Goal: Transaction & Acquisition: Purchase product/service

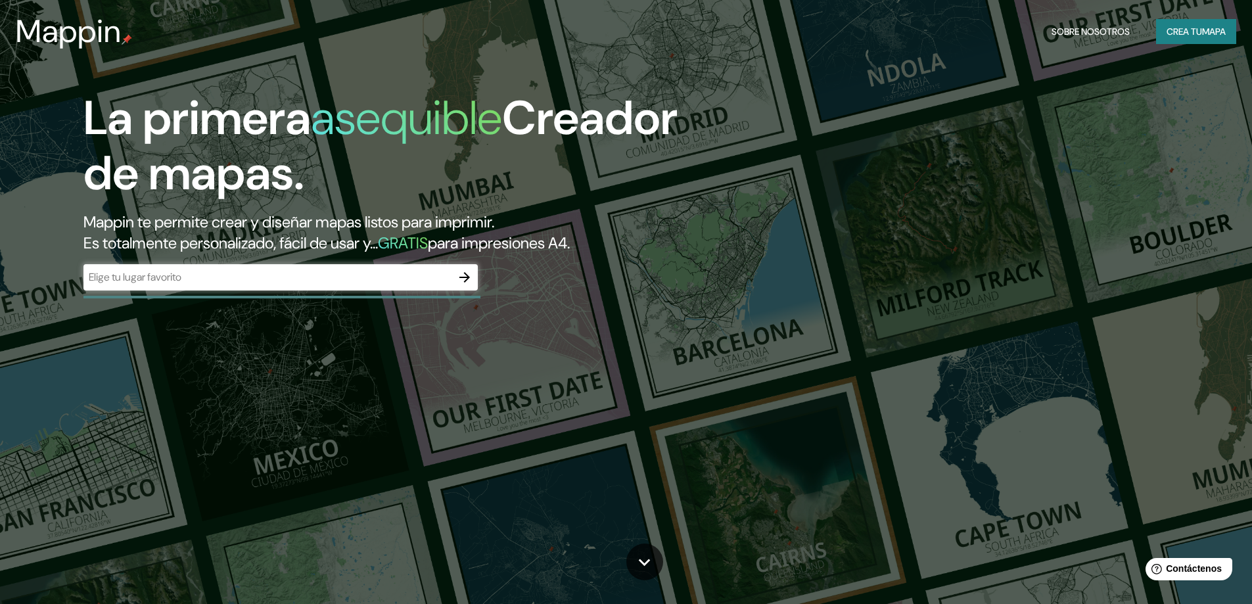
click at [456, 280] on button "button" at bounding box center [465, 277] width 26 height 26
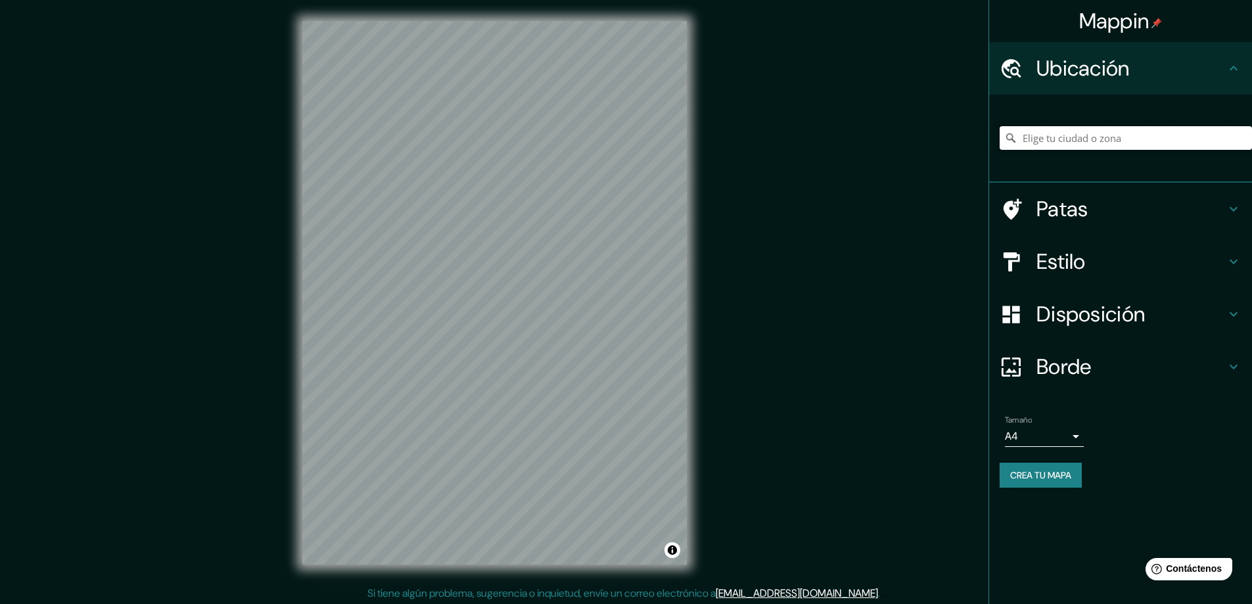
click at [1095, 143] on input "Elige tu ciudad o zona" at bounding box center [1126, 138] width 252 height 24
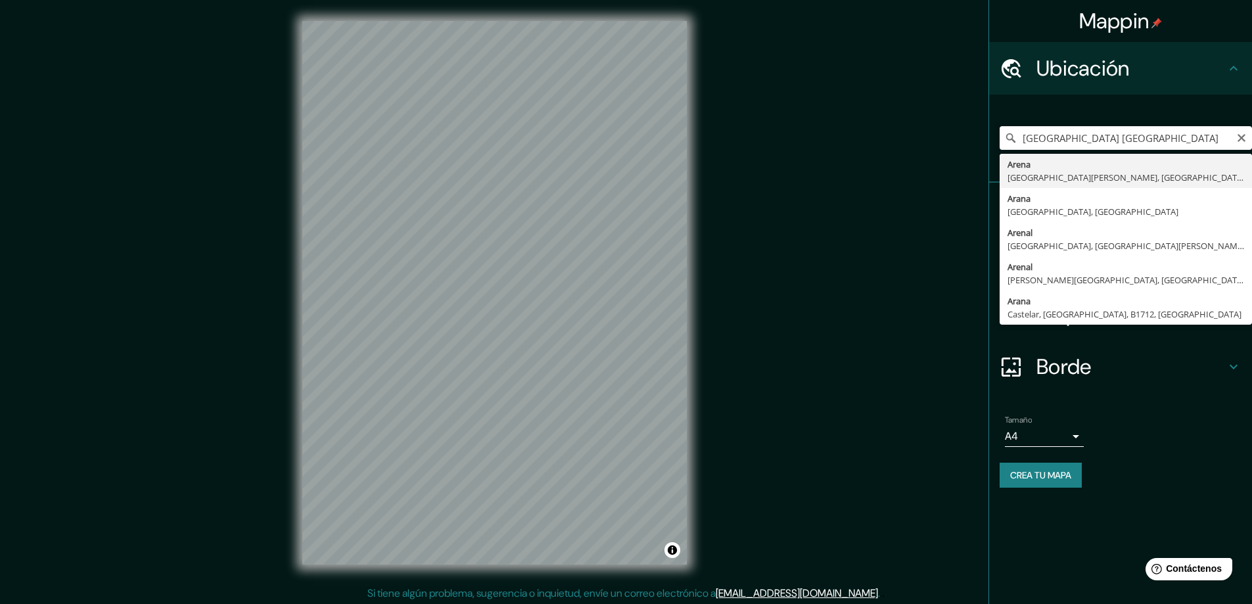
type input "Arena, [GEOGRAPHIC_DATA][PERSON_NAME], [GEOGRAPHIC_DATA], B1763, [GEOGRAPHIC_DA…"
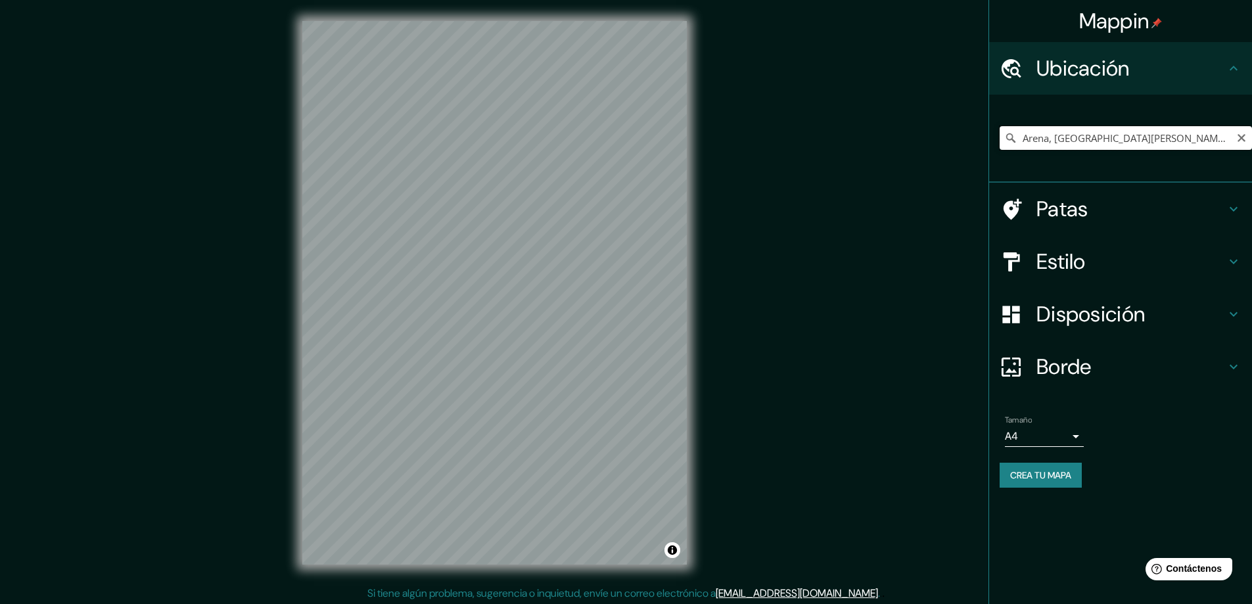
click at [1153, 143] on input "Arena, [GEOGRAPHIC_DATA][PERSON_NAME], [GEOGRAPHIC_DATA], B1763, [GEOGRAPHIC_DA…" at bounding box center [1126, 138] width 252 height 24
click at [1243, 137] on icon "Claro" at bounding box center [1242, 138] width 8 height 8
click at [1071, 143] on input "Elige tu ciudad o zona" at bounding box center [1126, 138] width 252 height 24
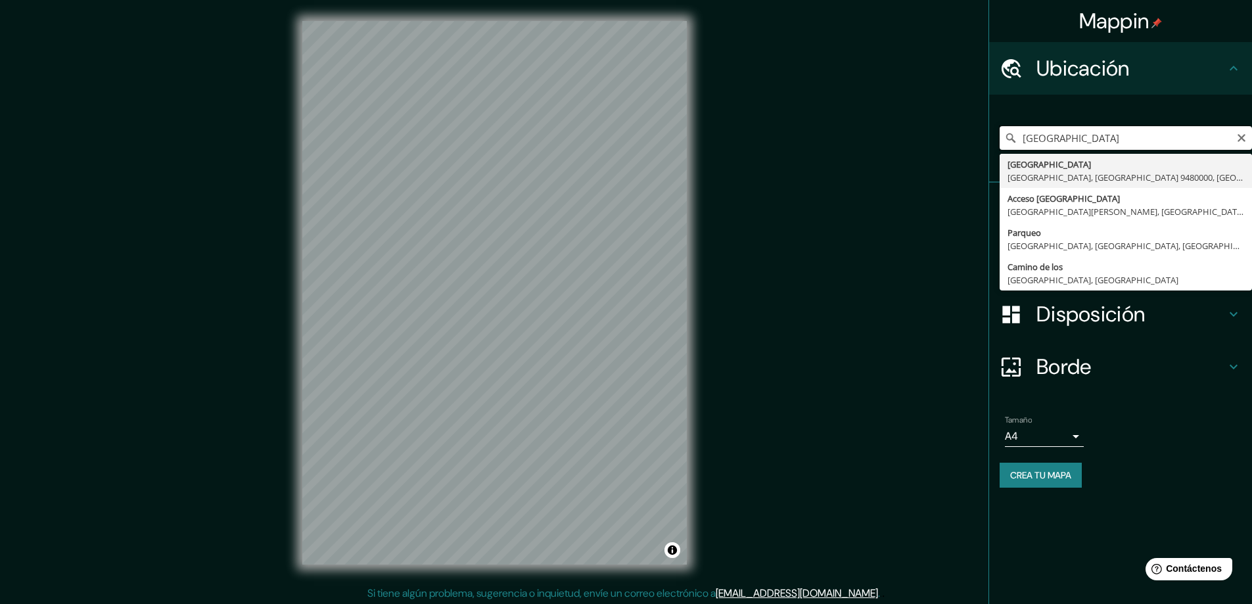
drag, startPoint x: 1139, startPoint y: 133, endPoint x: 1011, endPoint y: 145, distance: 128.1
click at [1011, 145] on input "[GEOGRAPHIC_DATA]" at bounding box center [1126, 138] width 252 height 24
drag, startPoint x: 1099, startPoint y: 142, endPoint x: 966, endPoint y: 144, distance: 132.8
click at [966, 144] on div "Mappin Ubicación [GEOGRAPHIC_DATA] [GEOGRAPHIC_DATA], [GEOGRAPHIC_DATA] [GEOGRA…" at bounding box center [626, 303] width 1252 height 607
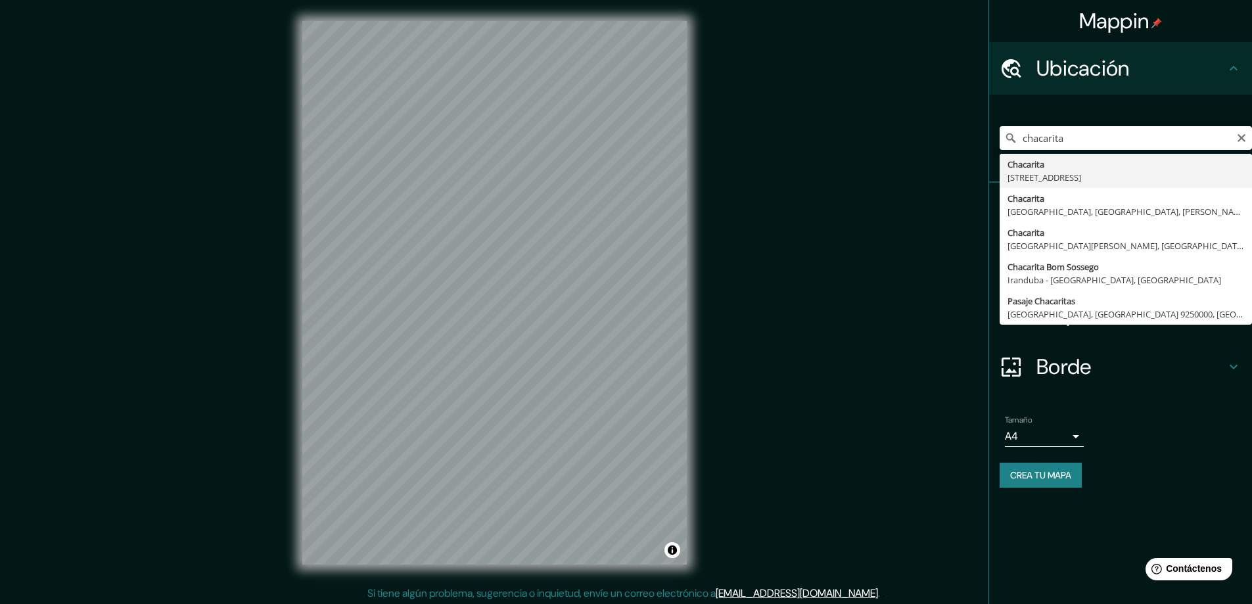
type input "[STREET_ADDRESS]"
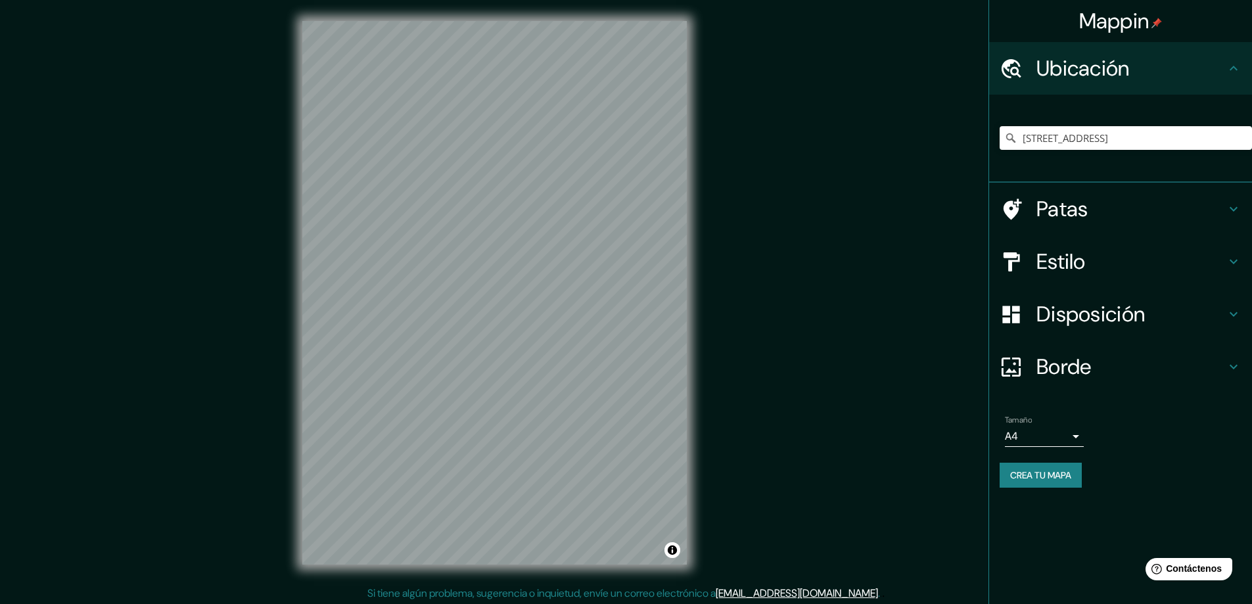
click at [1030, 438] on body "Mappin Ubicación [STREET_ADDRESS] Patas Estilo Disposición Borde Elige un borde…" at bounding box center [626, 302] width 1252 height 604
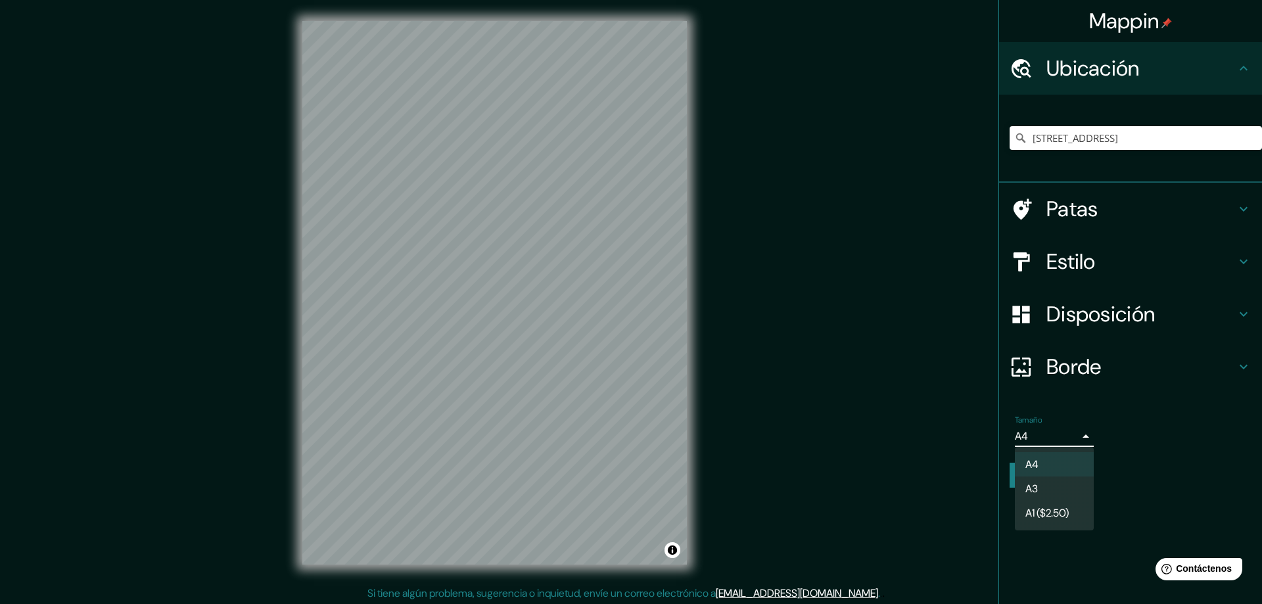
click at [1043, 481] on li "A3" at bounding box center [1054, 489] width 79 height 24
type input "a4"
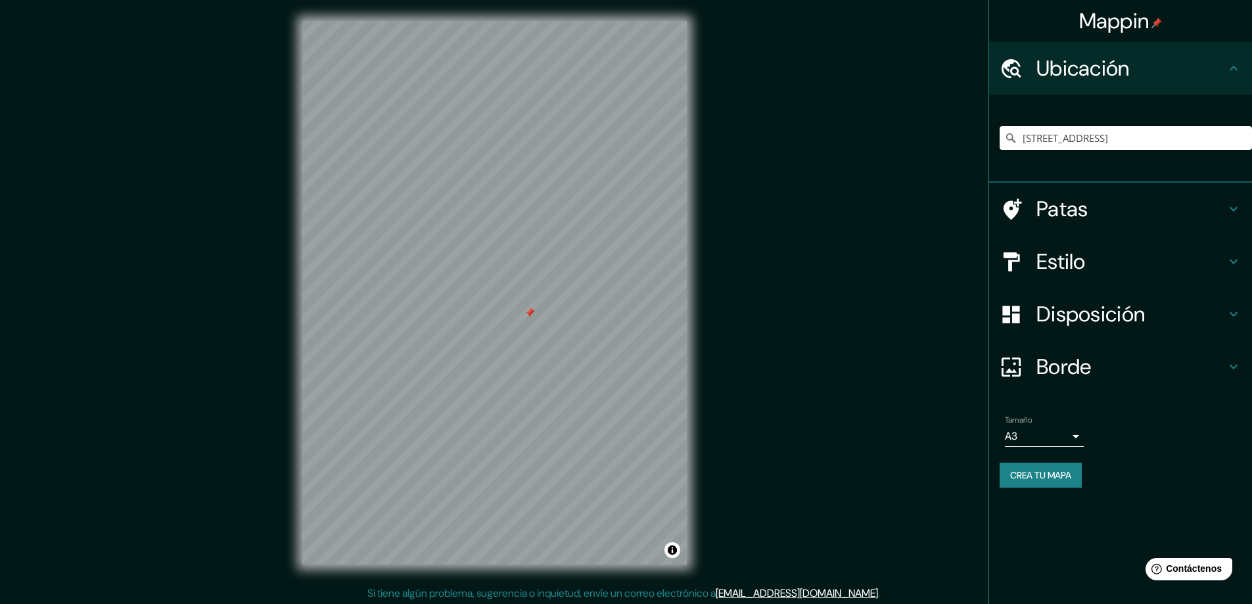
drag, startPoint x: 594, startPoint y: 331, endPoint x: 527, endPoint y: 315, distance: 69.7
click at [527, 315] on div at bounding box center [530, 313] width 11 height 11
click at [1113, 258] on h4 "Estilo" at bounding box center [1131, 262] width 189 height 26
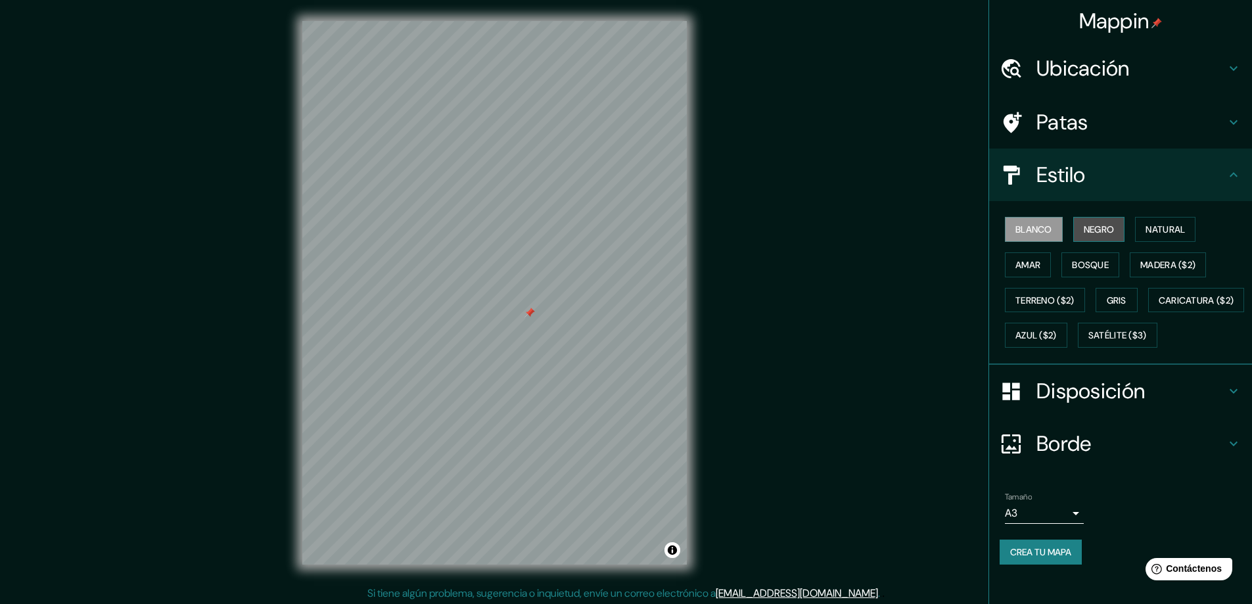
click at [1088, 229] on font "Negro" at bounding box center [1099, 230] width 31 height 12
click at [1158, 231] on font "Natural" at bounding box center [1165, 230] width 39 height 12
click at [1024, 266] on font "Amar" at bounding box center [1028, 265] width 25 height 12
click at [1091, 279] on div "Blanco Negro Natural Amar Bosque Madera ($2) Terreno ($2) Gris Caricatura ($2) …" at bounding box center [1126, 282] width 252 height 141
click at [1090, 270] on font "Bosque" at bounding box center [1090, 265] width 37 height 12
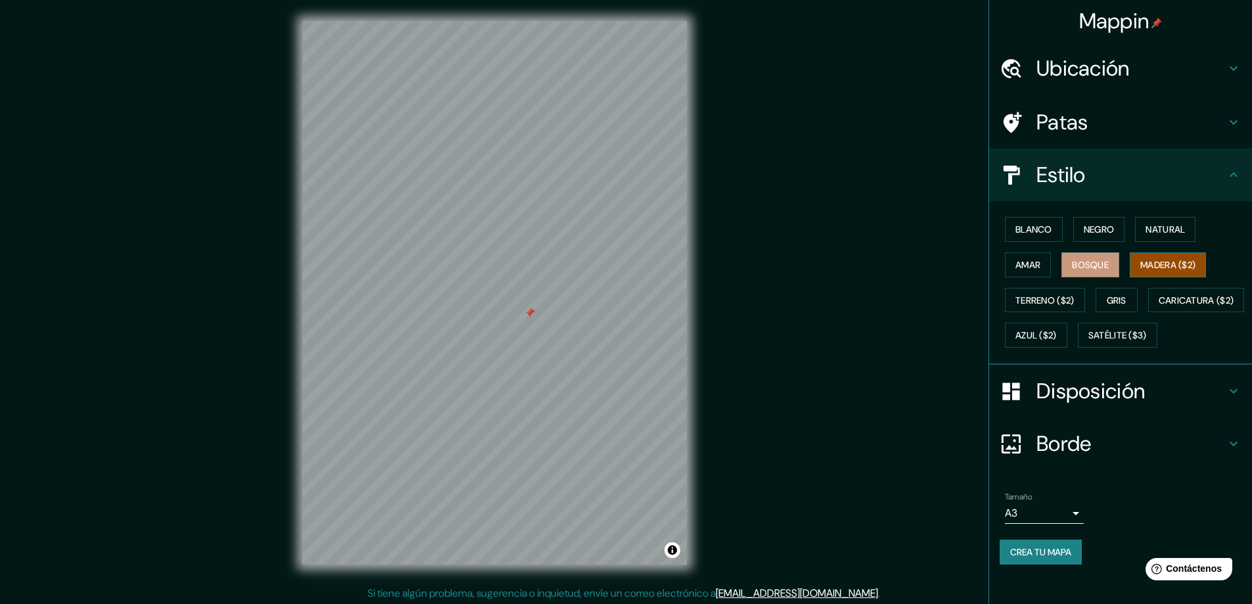
click at [1170, 267] on font "Madera ($2)" at bounding box center [1168, 265] width 55 height 12
click at [1026, 300] on font "Terreno ($2)" at bounding box center [1045, 301] width 59 height 12
click at [1131, 298] on button "Gris" at bounding box center [1117, 300] width 42 height 25
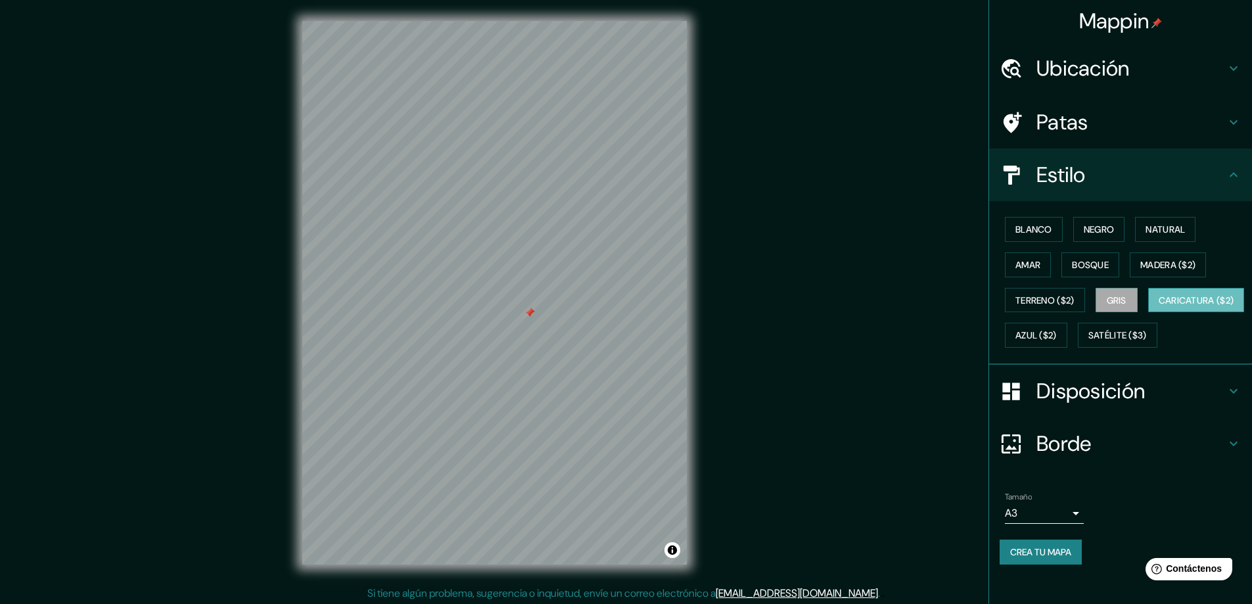
click at [1149, 313] on button "Caricatura ($2)" at bounding box center [1197, 300] width 97 height 25
click at [1057, 330] on font "Azul ($2)" at bounding box center [1036, 336] width 41 height 12
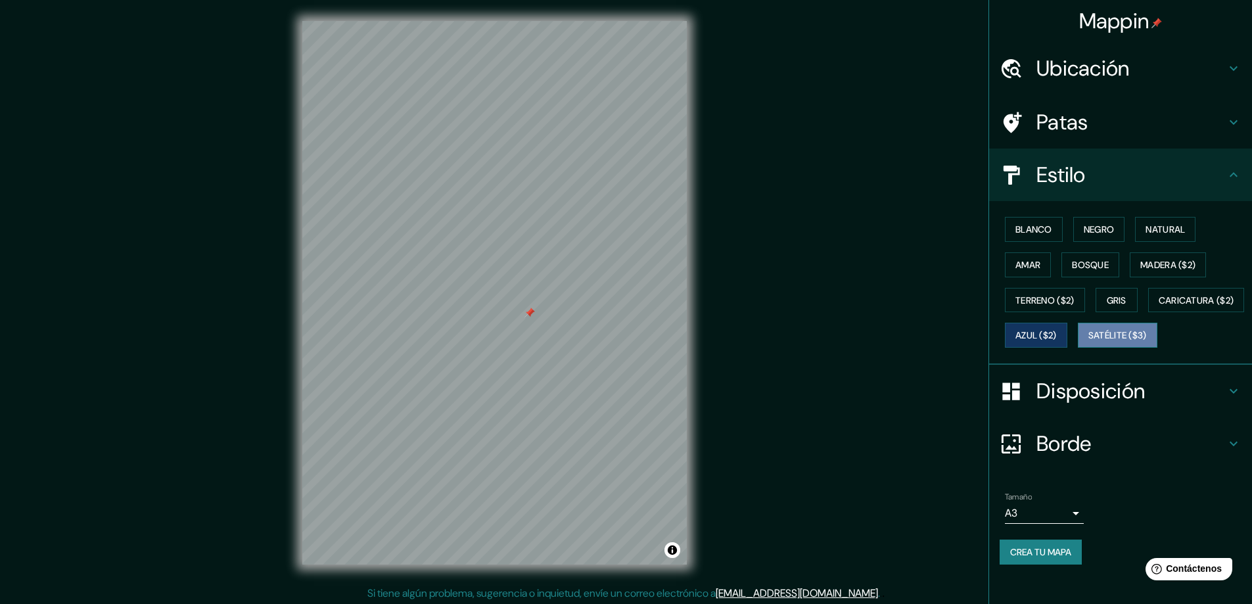
click at [1089, 342] on font "Satélite ($3)" at bounding box center [1118, 336] width 59 height 12
click at [1028, 229] on font "Blanco" at bounding box center [1034, 230] width 37 height 12
click at [1097, 229] on font "Negro" at bounding box center [1099, 230] width 31 height 12
click at [1041, 231] on font "Blanco" at bounding box center [1034, 230] width 37 height 12
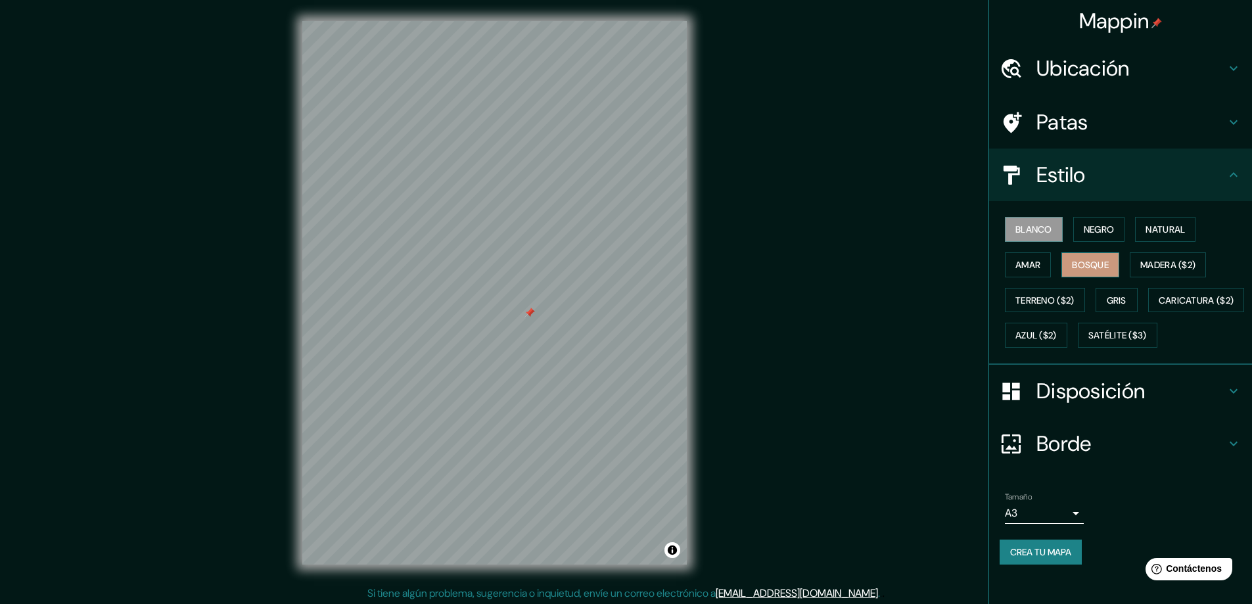
click at [1080, 266] on font "Bosque" at bounding box center [1090, 265] width 37 height 12
click at [1017, 268] on font "Amar" at bounding box center [1028, 265] width 25 height 12
click at [1020, 235] on font "Blanco" at bounding box center [1034, 230] width 37 height 12
click at [1081, 405] on font "Disposición" at bounding box center [1091, 391] width 108 height 28
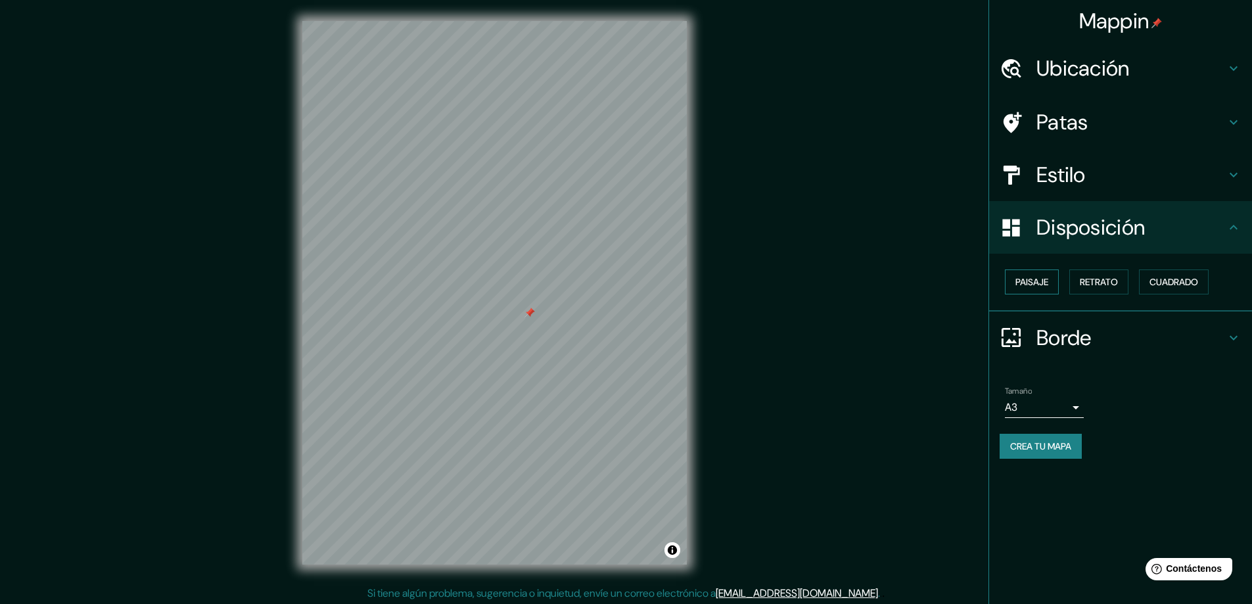
click at [1042, 290] on font "Paisaje" at bounding box center [1032, 281] width 33 height 17
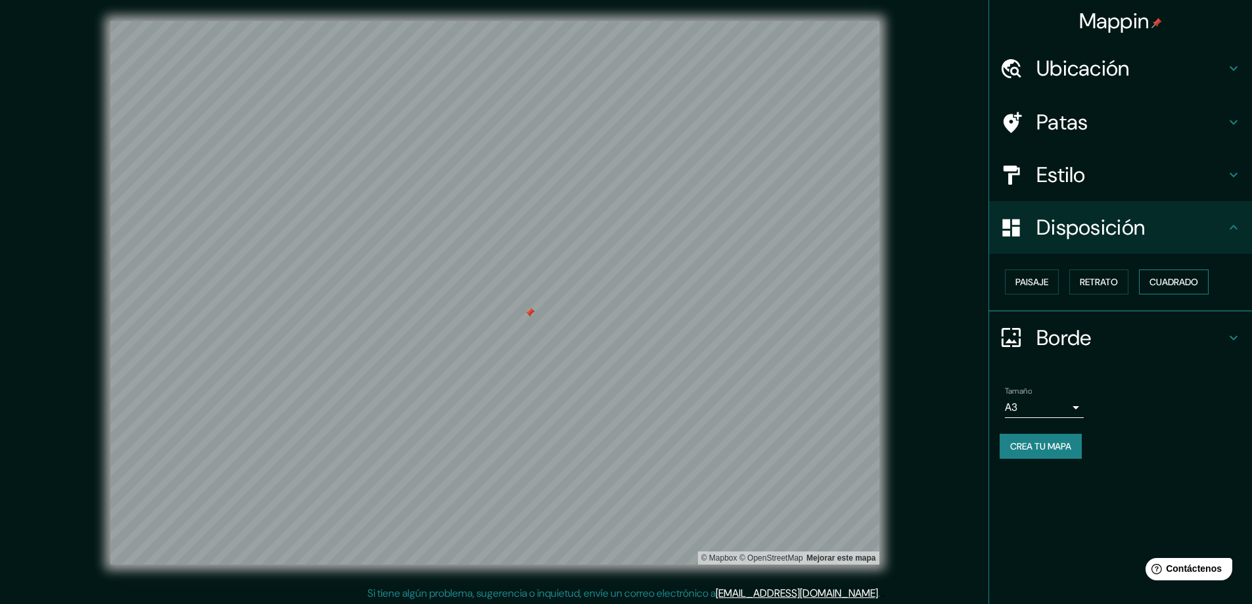
click at [1166, 281] on font "Cuadrado" at bounding box center [1174, 282] width 49 height 12
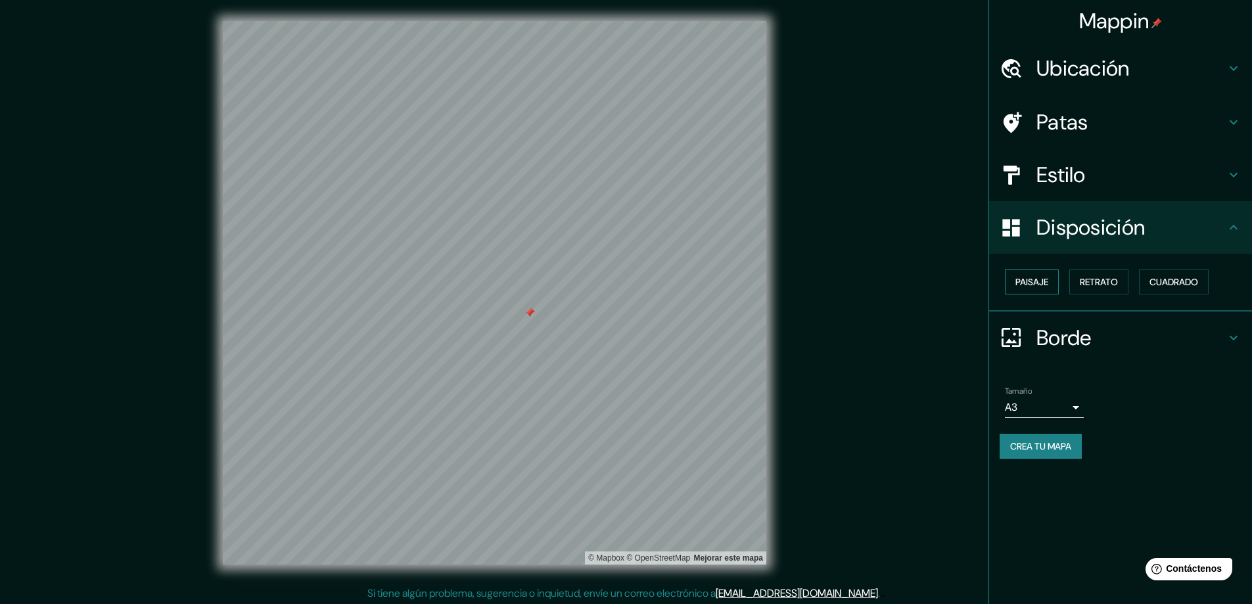
click at [1038, 288] on font "Paisaje" at bounding box center [1032, 282] width 33 height 12
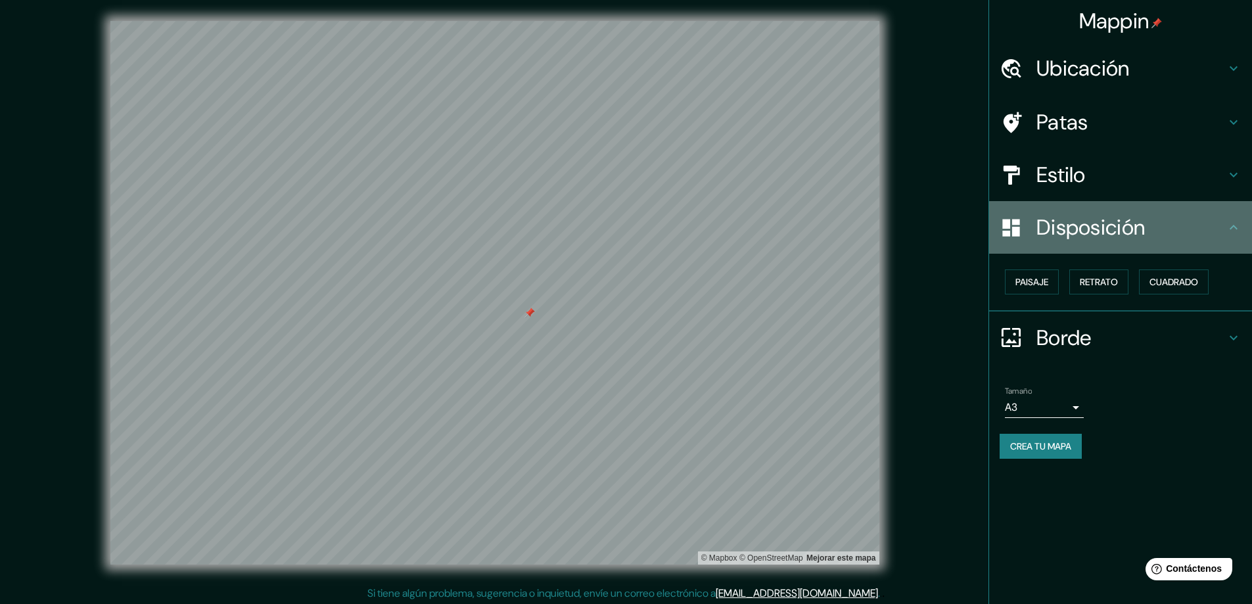
click at [1076, 224] on font "Disposición" at bounding box center [1091, 228] width 108 height 28
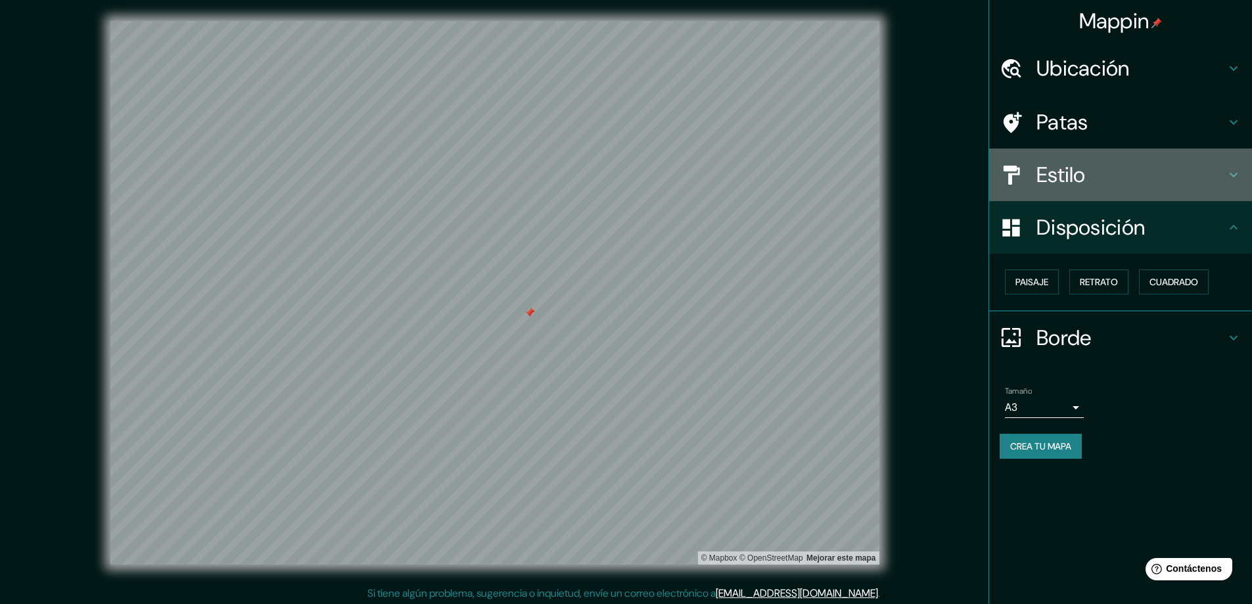
click at [1089, 187] on h4 "Estilo" at bounding box center [1131, 175] width 189 height 26
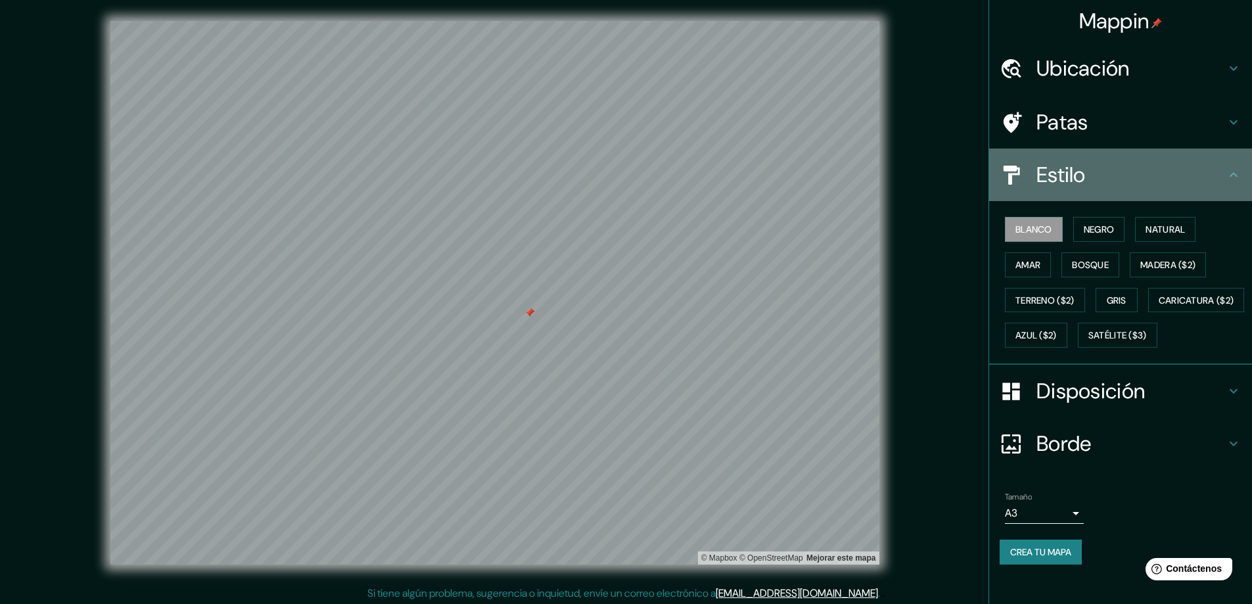
click at [1089, 187] on h4 "Estilo" at bounding box center [1131, 175] width 189 height 26
click at [1108, 176] on h4 "Estilo" at bounding box center [1131, 175] width 189 height 26
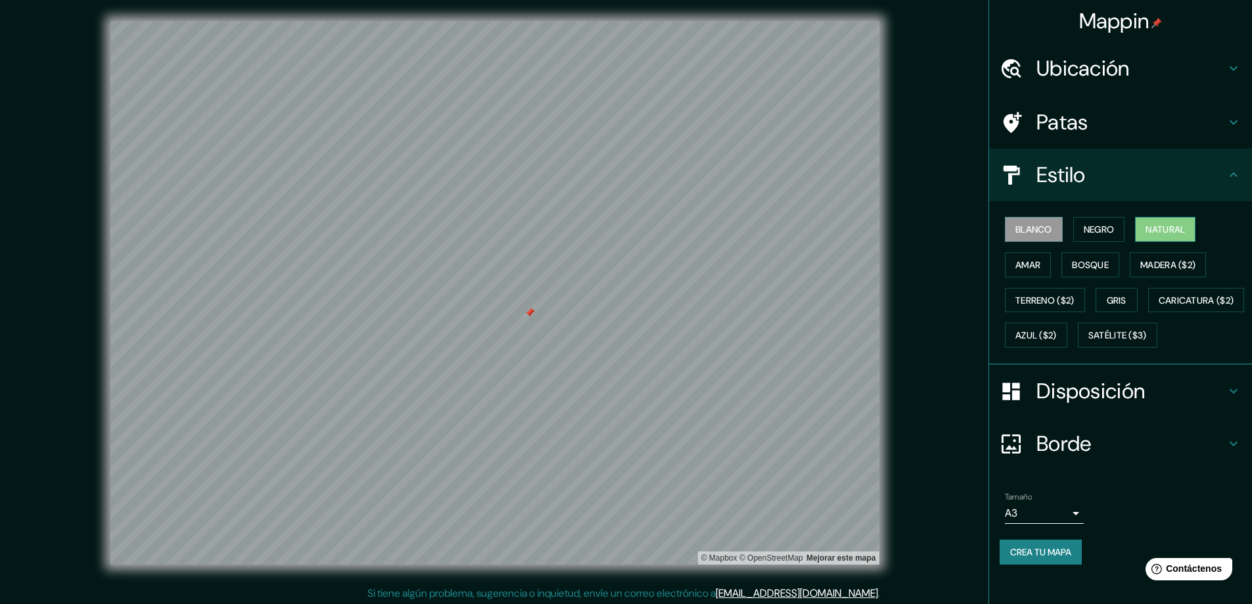
click at [1155, 226] on font "Natural" at bounding box center [1165, 230] width 39 height 12
click at [1025, 558] on font "Crea tu mapa" at bounding box center [1040, 552] width 61 height 12
click at [1043, 565] on div "Crea tu mapa" at bounding box center [1121, 552] width 242 height 25
click at [1039, 558] on font "Crea tu mapa" at bounding box center [1040, 552] width 61 height 12
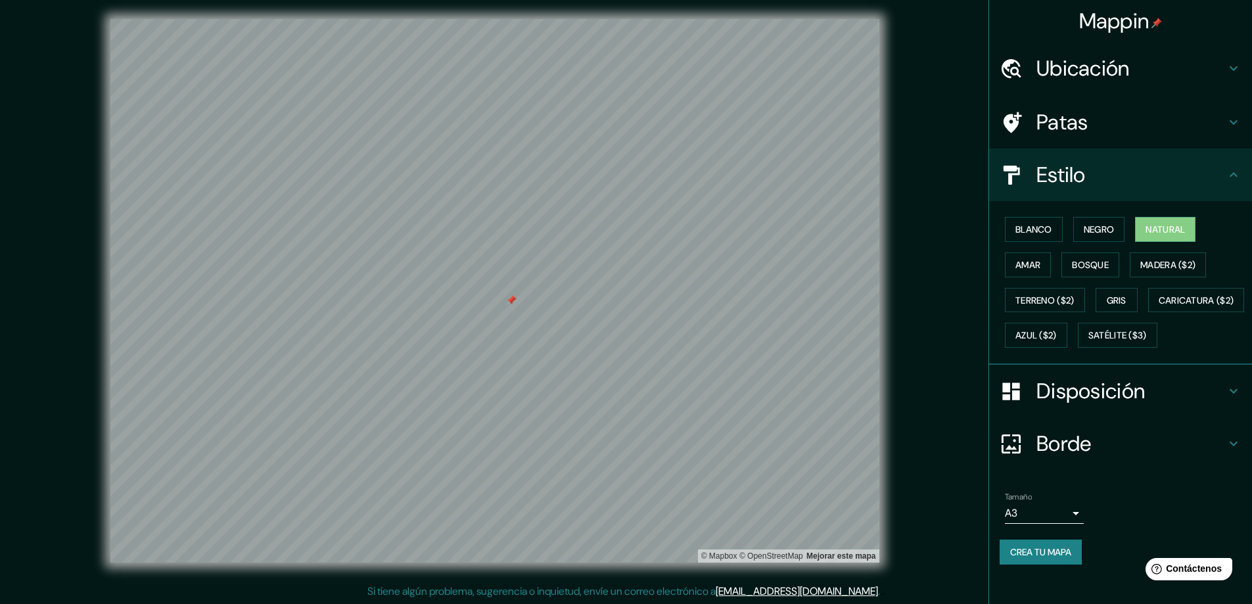
scroll to position [3, 0]
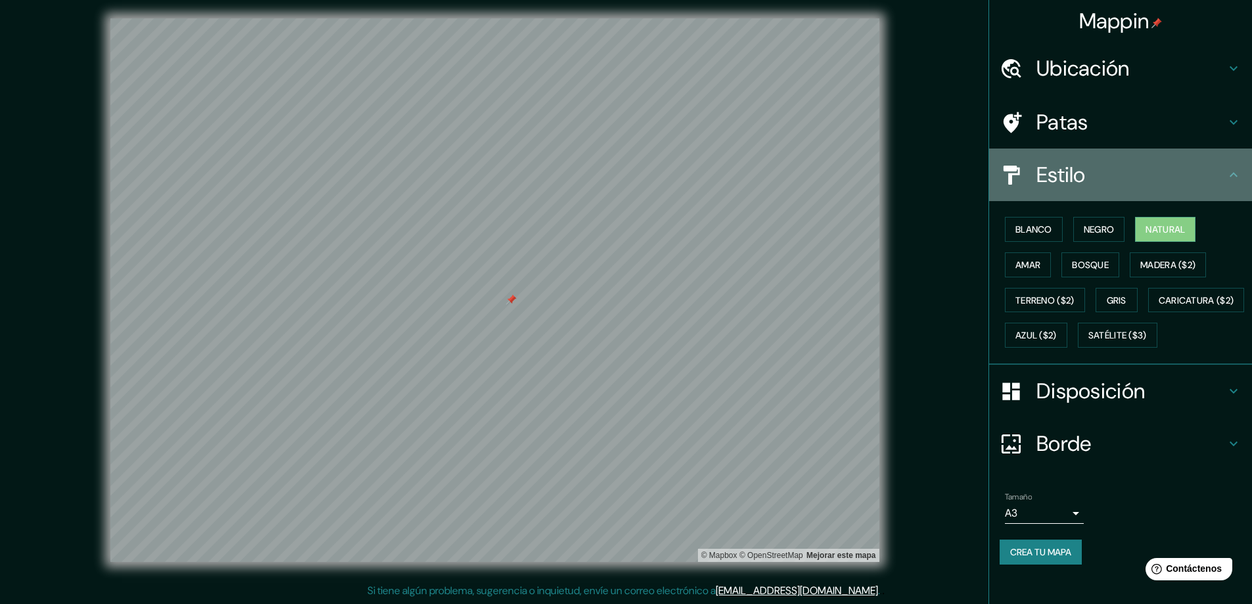
click at [1176, 162] on h4 "Estilo" at bounding box center [1131, 175] width 189 height 26
click at [1225, 173] on div "Estilo" at bounding box center [1120, 175] width 263 height 53
click at [1225, 172] on div "Estilo" at bounding box center [1120, 175] width 263 height 53
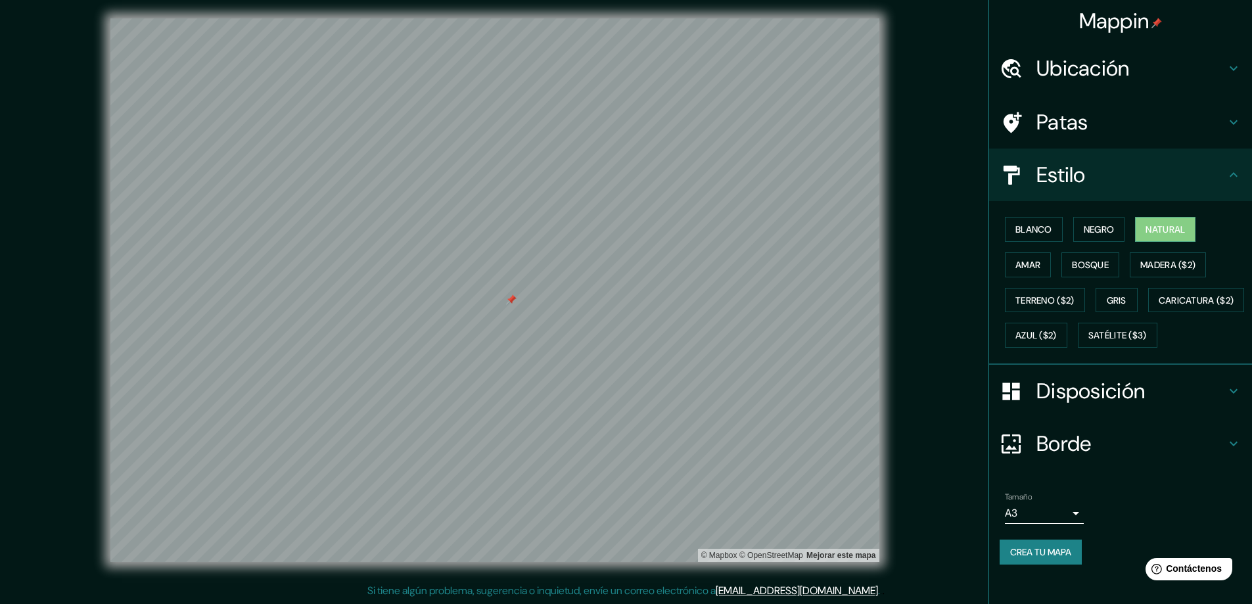
click at [1225, 172] on div "Estilo" at bounding box center [1120, 175] width 263 height 53
click at [1179, 80] on div "Ubicación" at bounding box center [1120, 68] width 263 height 53
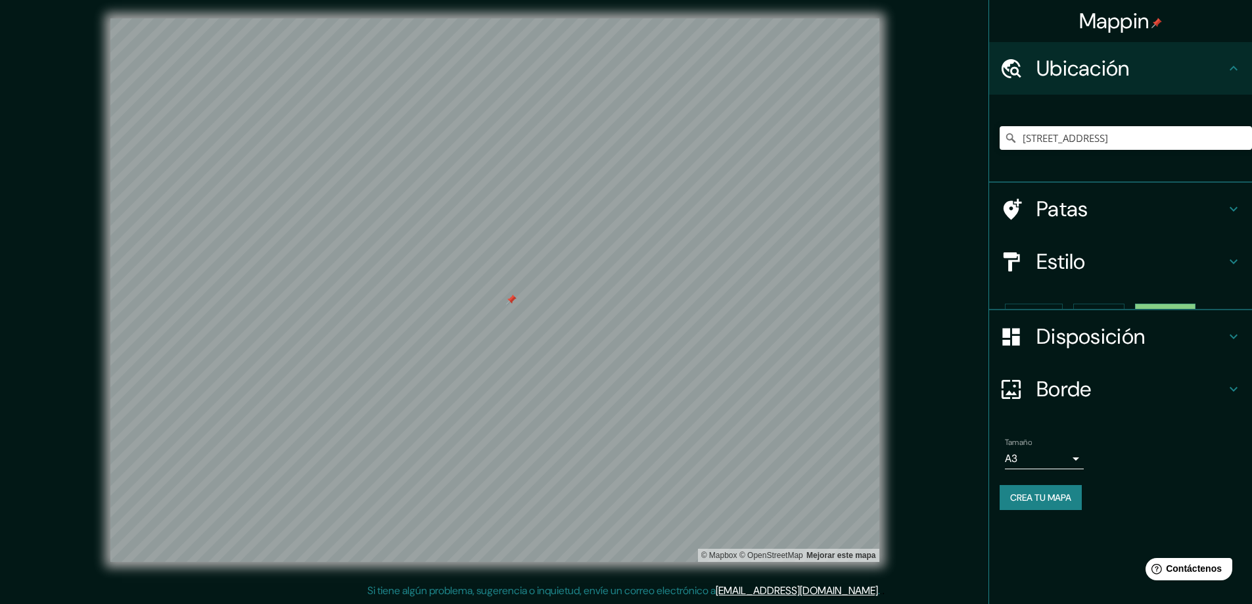
scroll to position [0, 0]
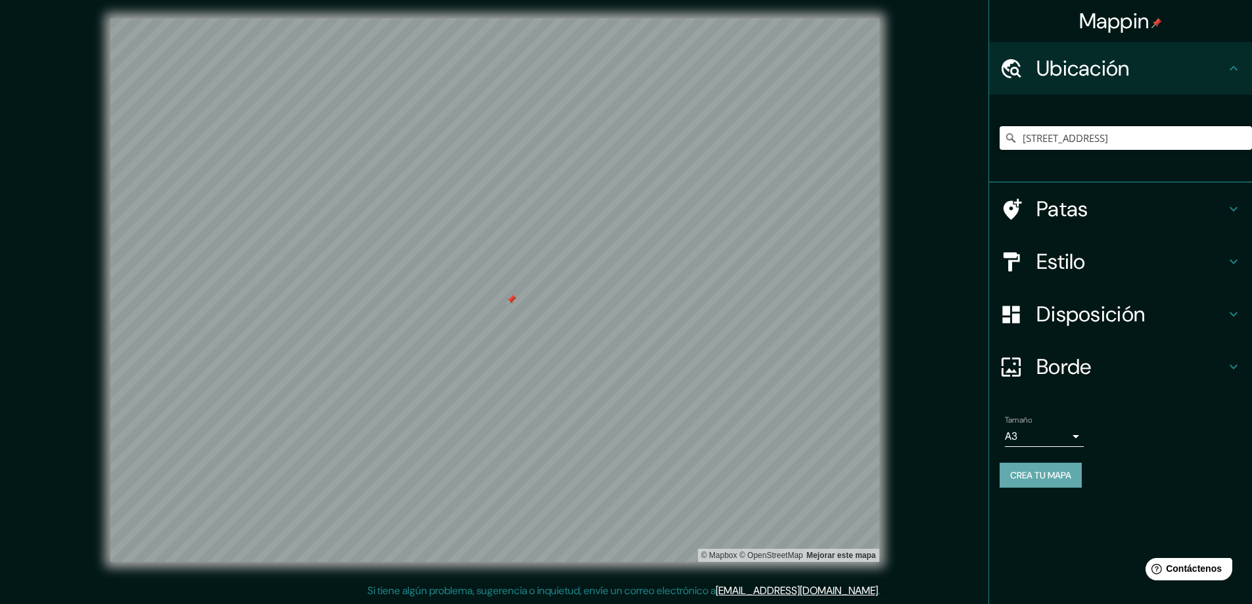
click at [1061, 464] on button "Crea tu mapa" at bounding box center [1041, 475] width 82 height 25
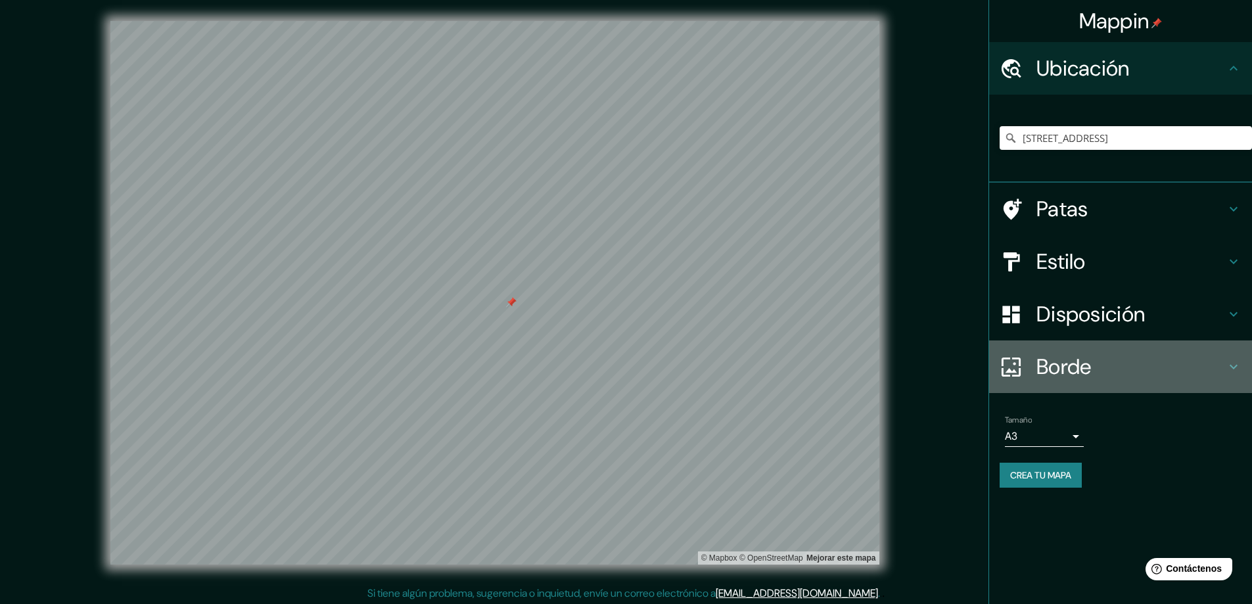
click at [1126, 375] on h4 "Borde" at bounding box center [1131, 367] width 189 height 26
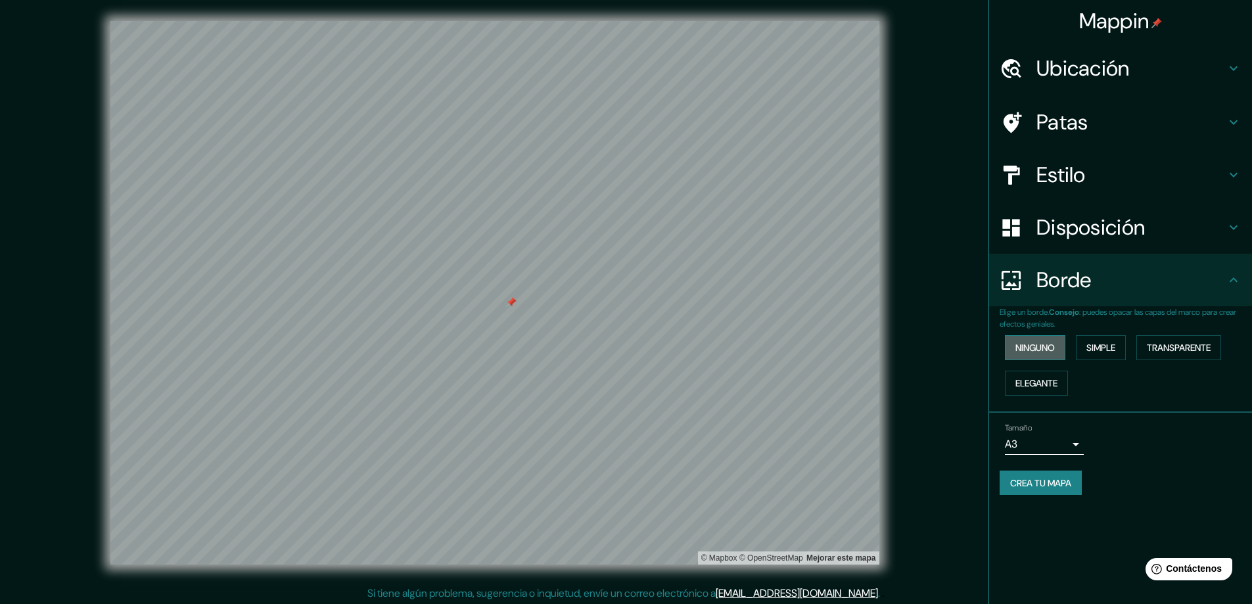
click at [1045, 350] on font "Ninguno" at bounding box center [1035, 348] width 39 height 12
click at [1101, 346] on font "Simple" at bounding box center [1101, 348] width 29 height 12
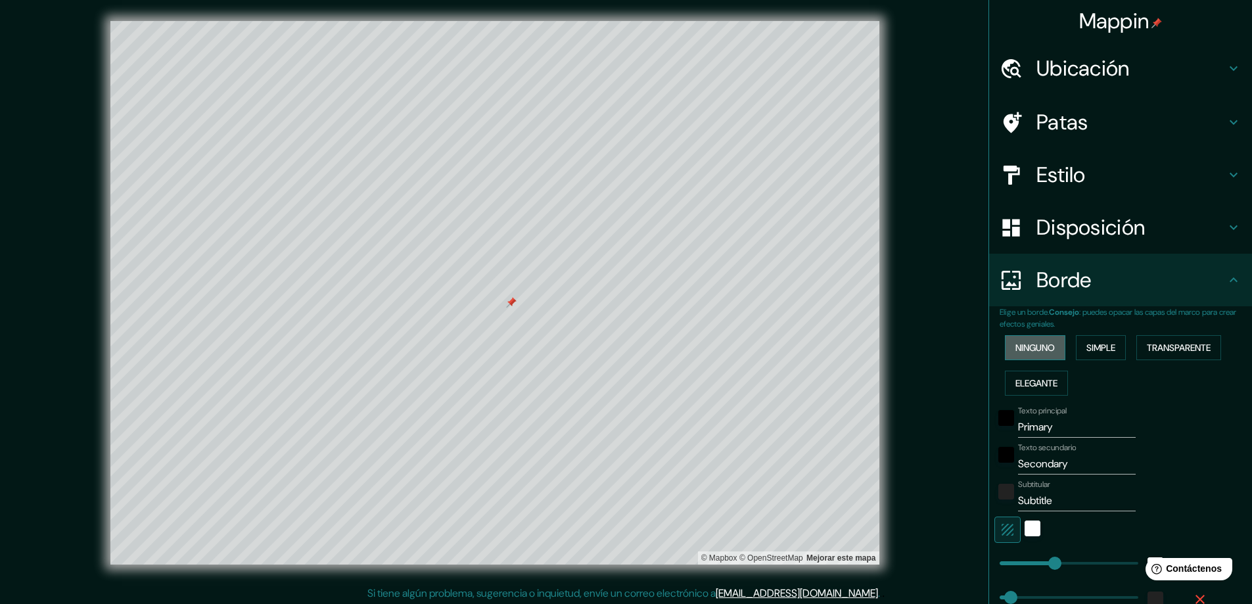
click at [1032, 348] on font "Ninguno" at bounding box center [1035, 348] width 39 height 12
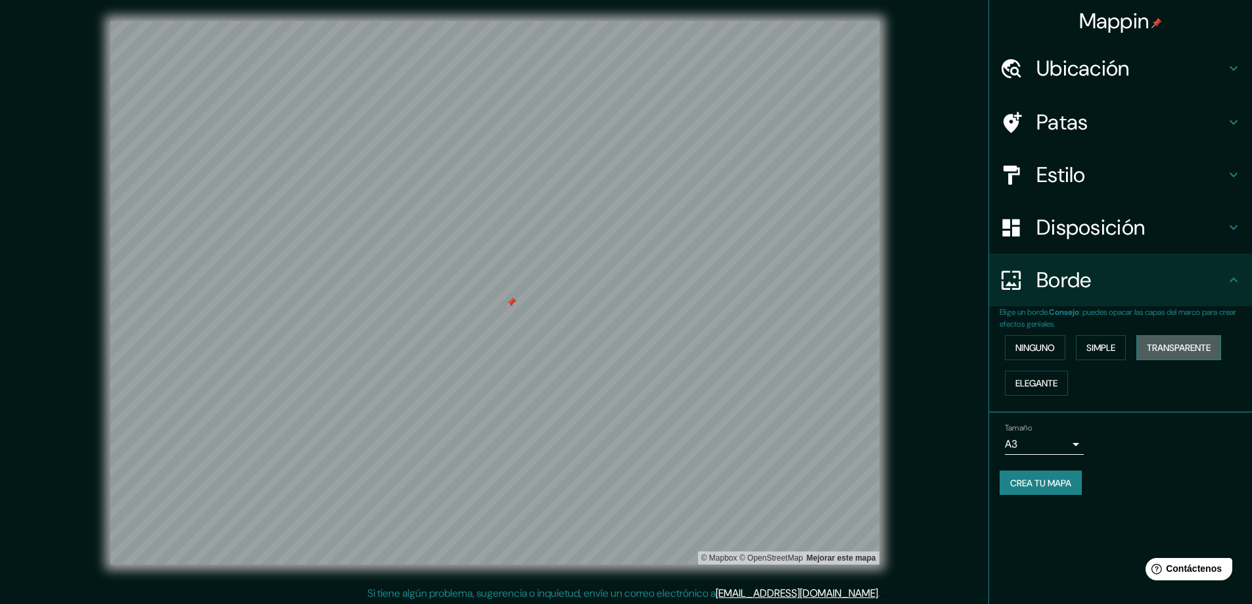
click at [1165, 349] on font "Transparente" at bounding box center [1179, 348] width 64 height 12
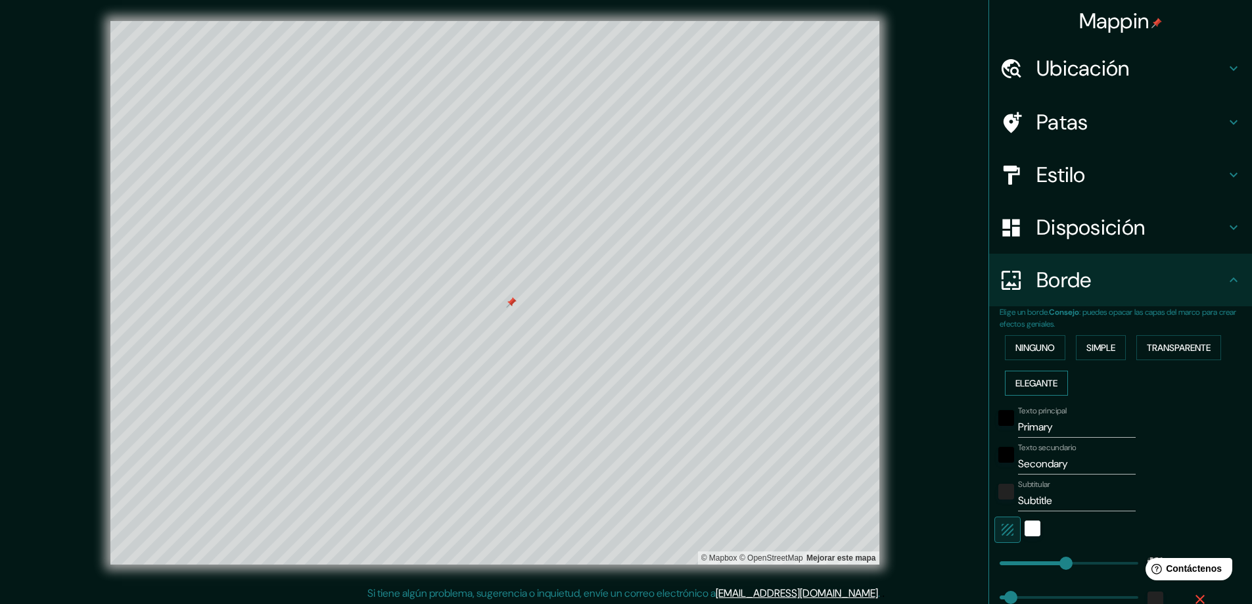
click at [1050, 384] on font "Elegante" at bounding box center [1037, 383] width 42 height 12
click at [1041, 348] on font "Ninguno" at bounding box center [1035, 348] width 39 height 12
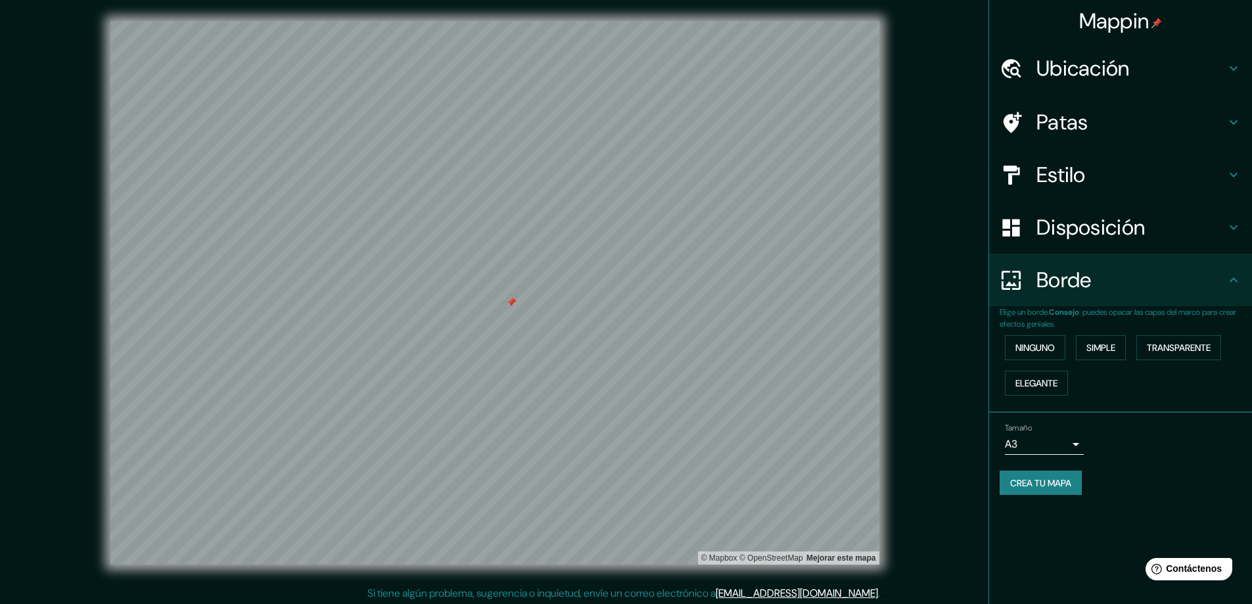
click at [1049, 479] on font "Crea tu mapa" at bounding box center [1040, 483] width 61 height 12
